Goal: Obtain resource: Obtain resource

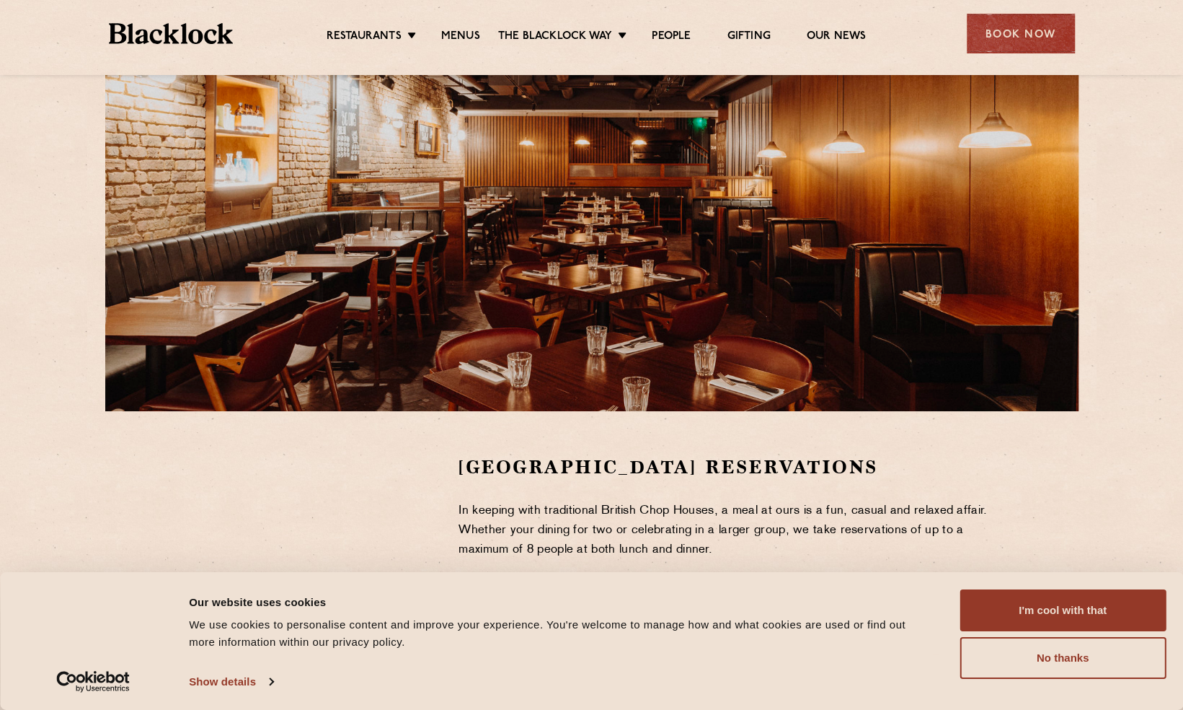
scroll to position [102, 0]
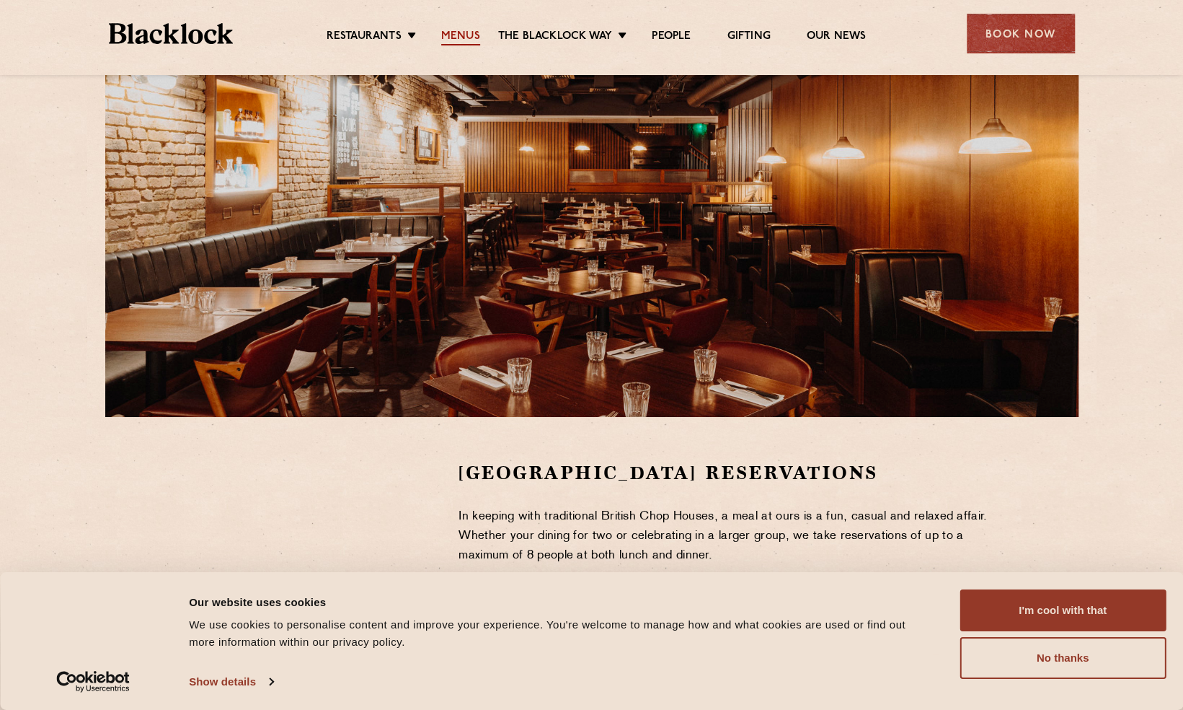
click at [463, 37] on link "Menus" at bounding box center [460, 38] width 39 height 16
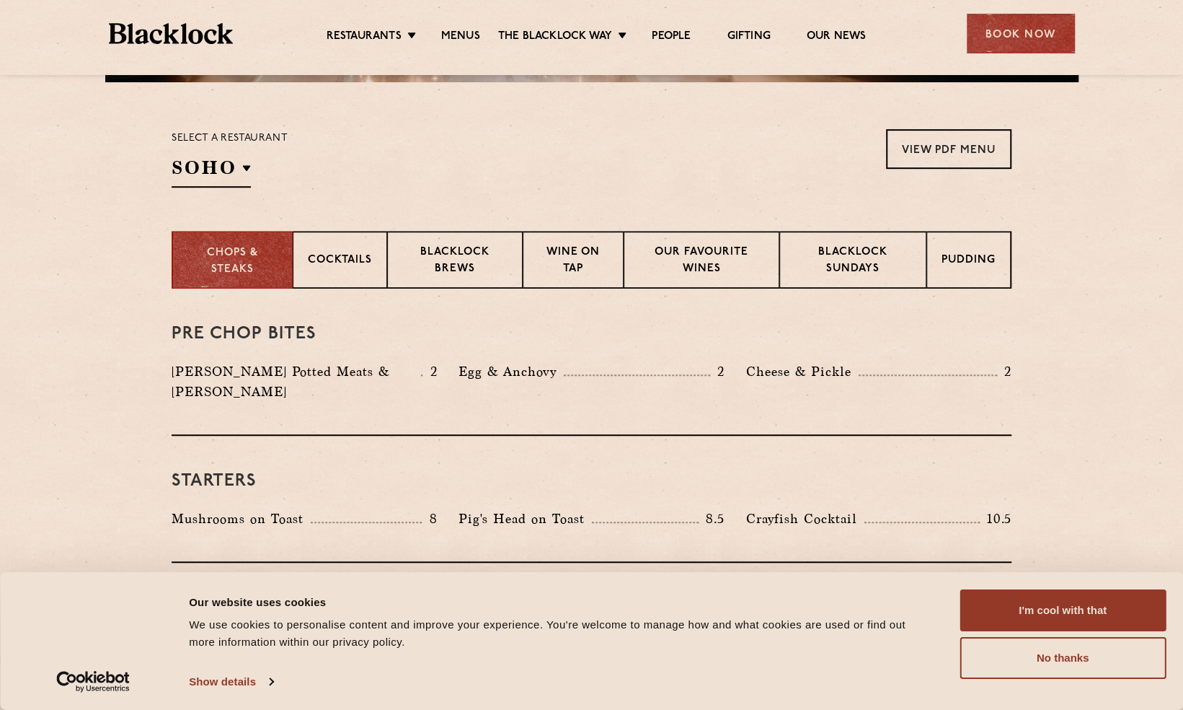
scroll to position [436, 0]
click at [1107, 255] on section "Chops & Steaks Cocktails Blacklock Brews Wine on Tap Our favourite wines Blackl…" at bounding box center [591, 260] width 1183 height 58
click at [933, 149] on link "View PDF Menu" at bounding box center [948, 150] width 125 height 40
